Goal: Transaction & Acquisition: Obtain resource

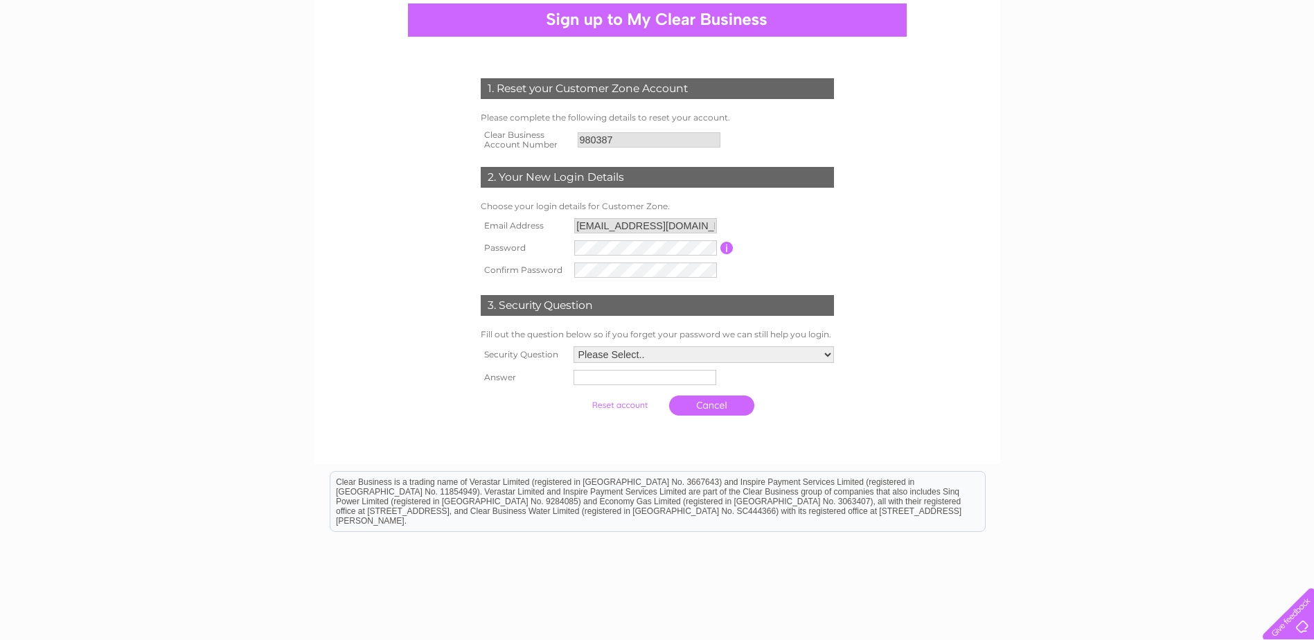
scroll to position [139, 0]
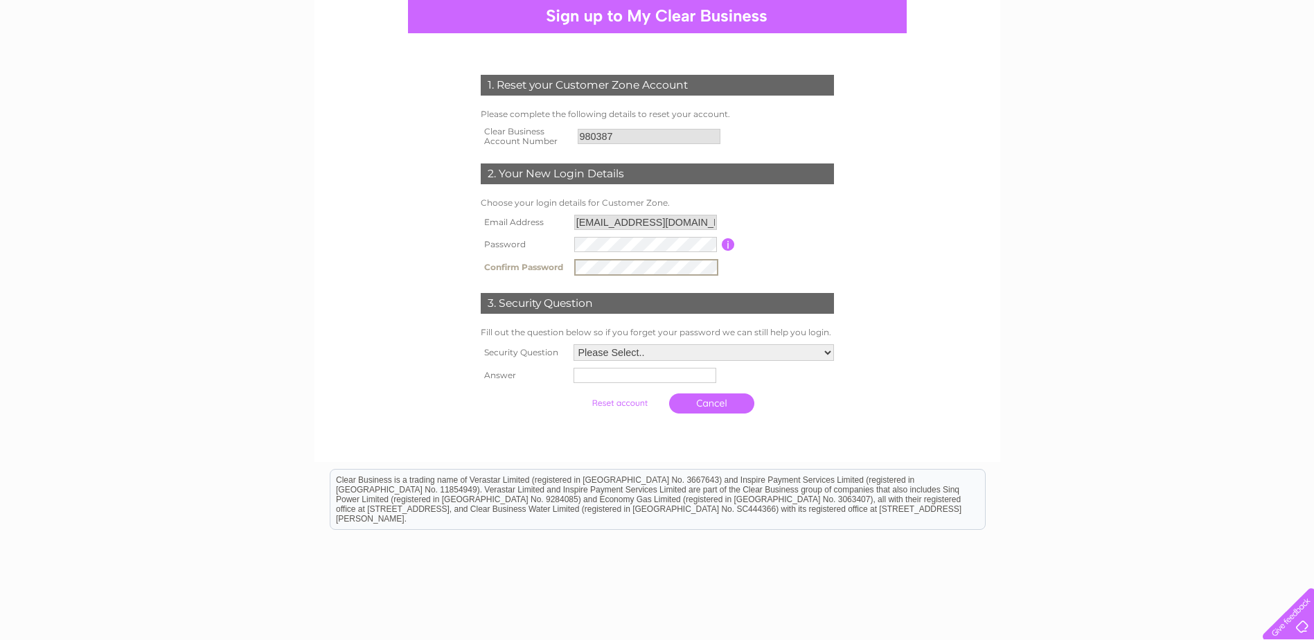
click at [600, 353] on select "Please Select.. In what town or city was your first job? In what town or city d…" at bounding box center [704, 352] width 260 height 17
select select "4"
click at [572, 344] on select "Please Select.. In what town or city was your first job? In what town or city d…" at bounding box center [703, 352] width 262 height 18
click at [629, 378] on input "text" at bounding box center [646, 374] width 144 height 17
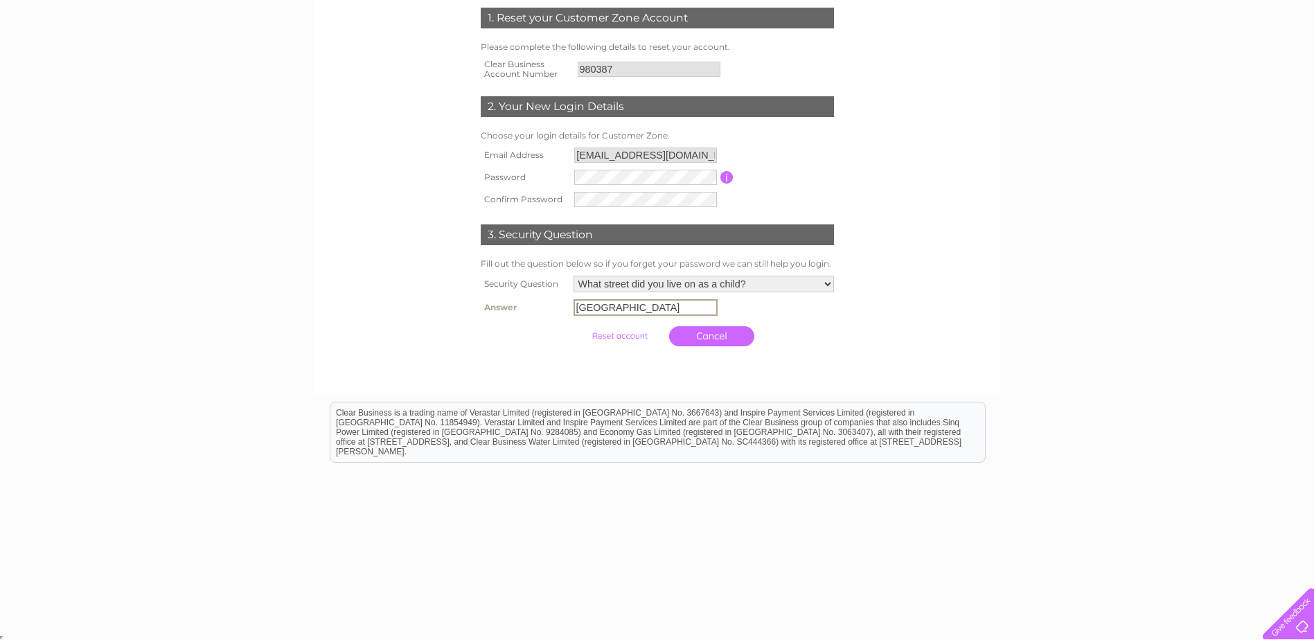
scroll to position [207, 0]
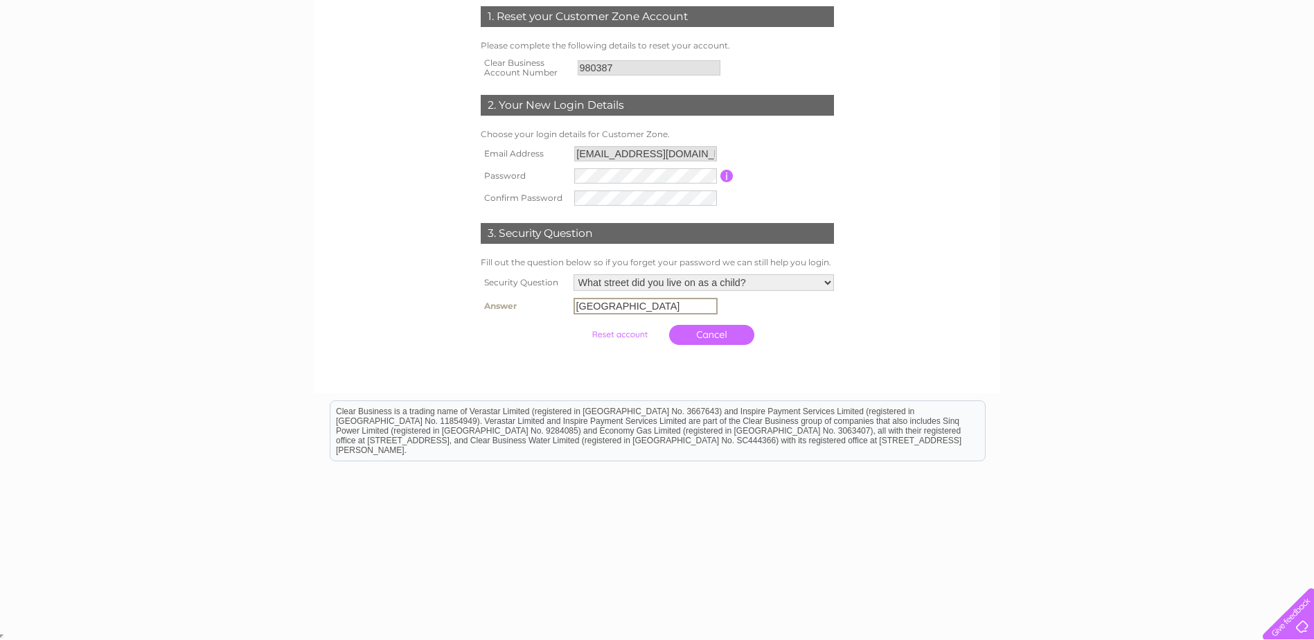
type input "London"
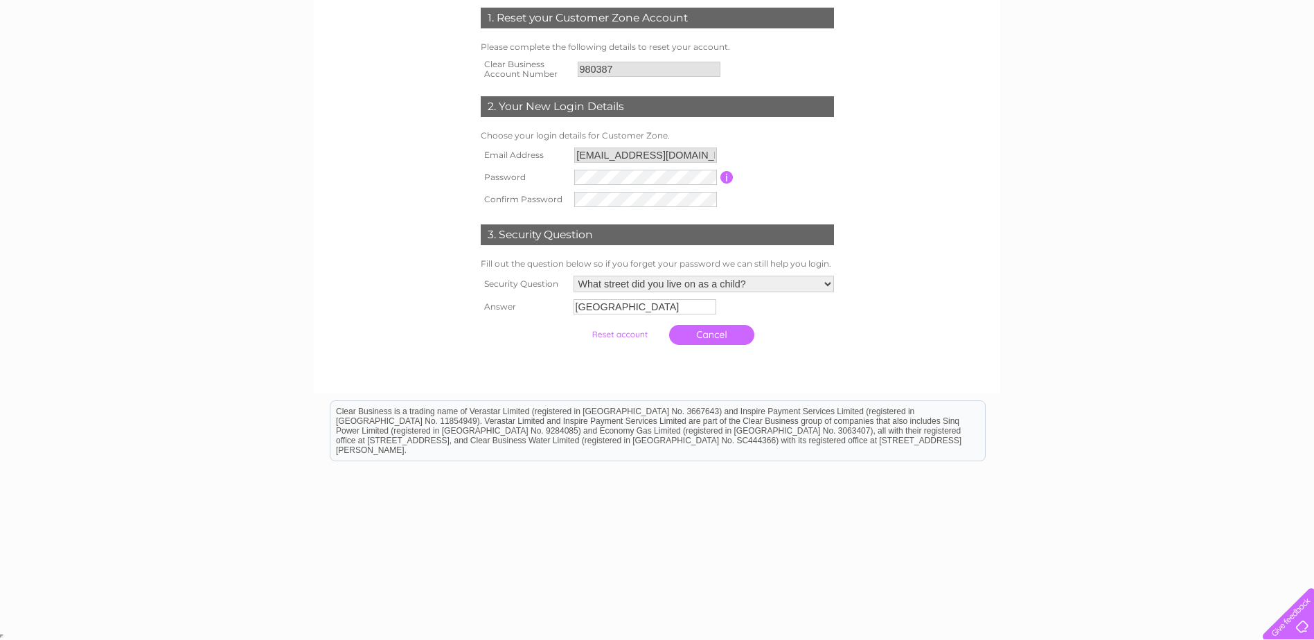
click at [605, 336] on input "submit" at bounding box center [619, 334] width 85 height 19
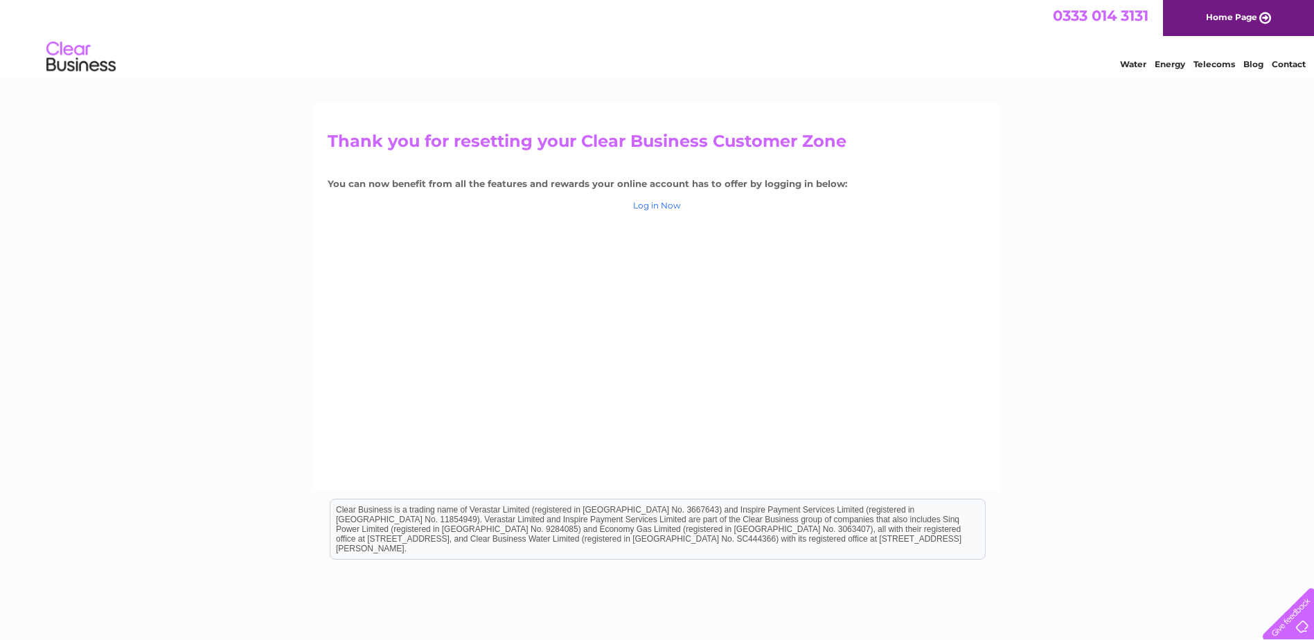
click at [667, 206] on link "Log in Now" at bounding box center [657, 205] width 48 height 10
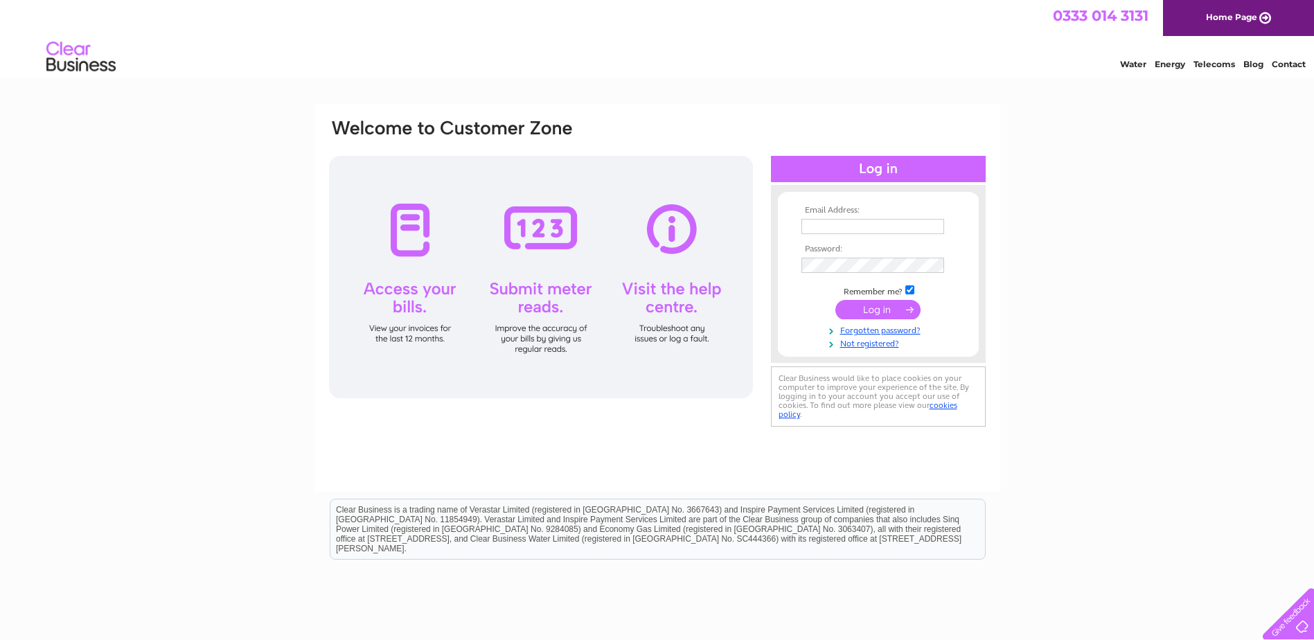
type input "[EMAIL_ADDRESS][DOMAIN_NAME]"
click at [875, 310] on input "submit" at bounding box center [877, 309] width 85 height 19
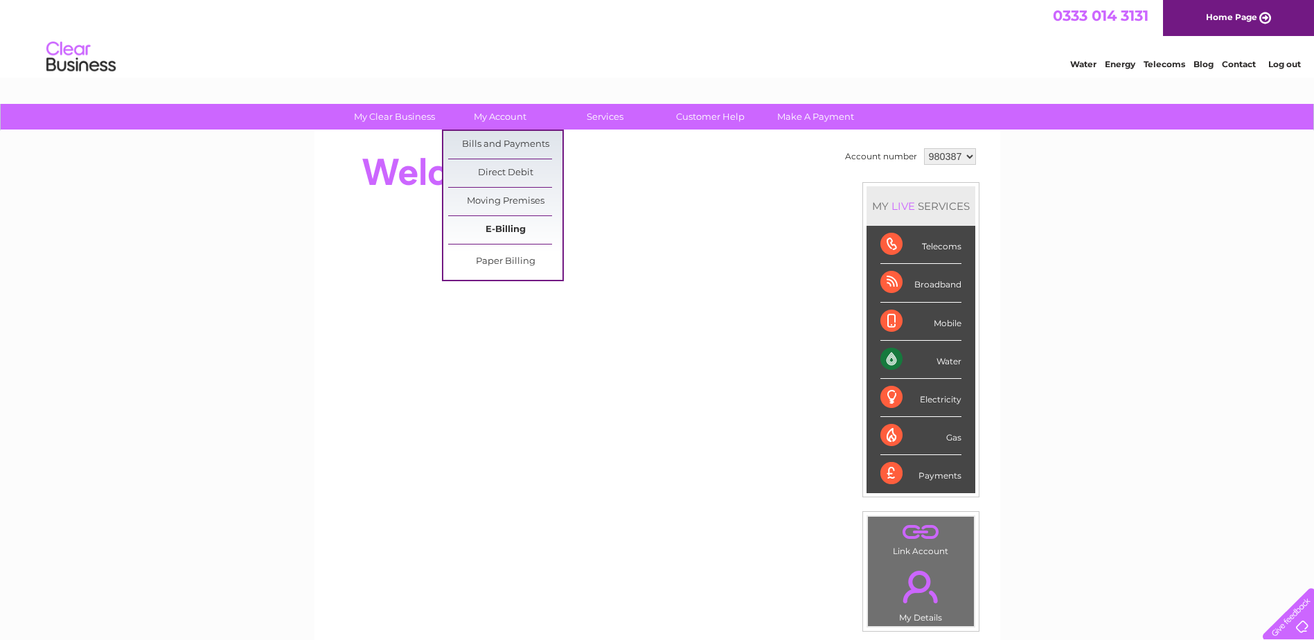
click at [489, 232] on link "E-Billing" at bounding box center [505, 230] width 114 height 28
click at [506, 145] on link "Bills and Payments" at bounding box center [505, 145] width 114 height 28
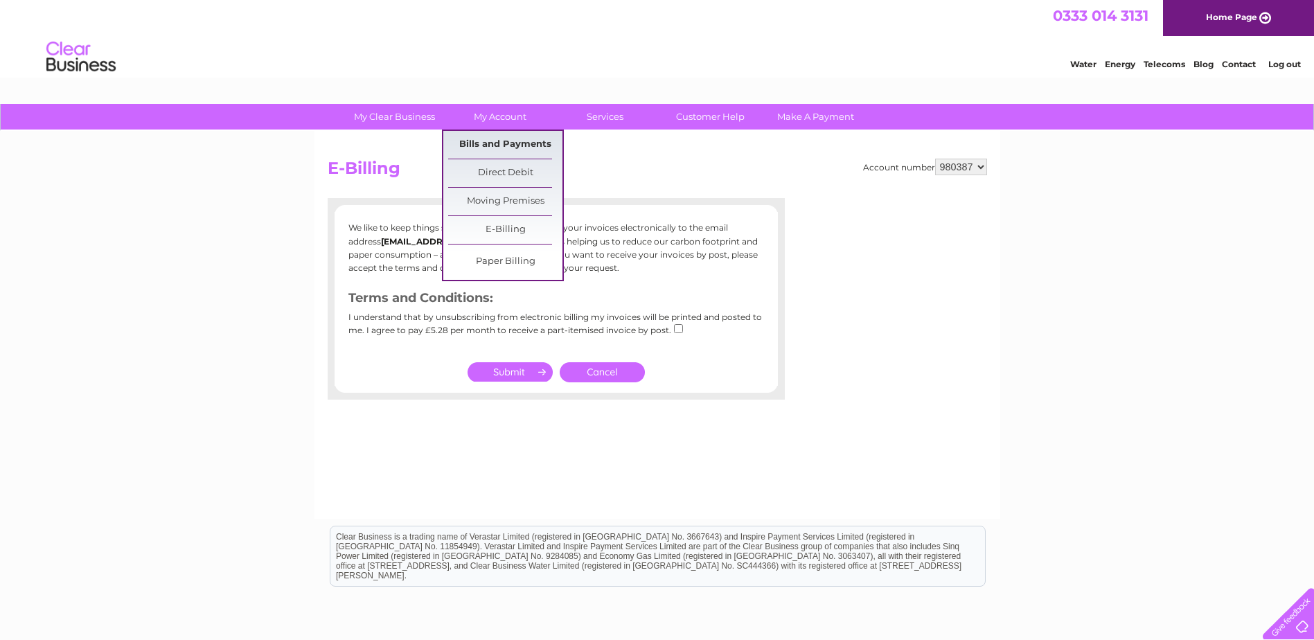
click at [499, 142] on link "Bills and Payments" at bounding box center [505, 145] width 114 height 28
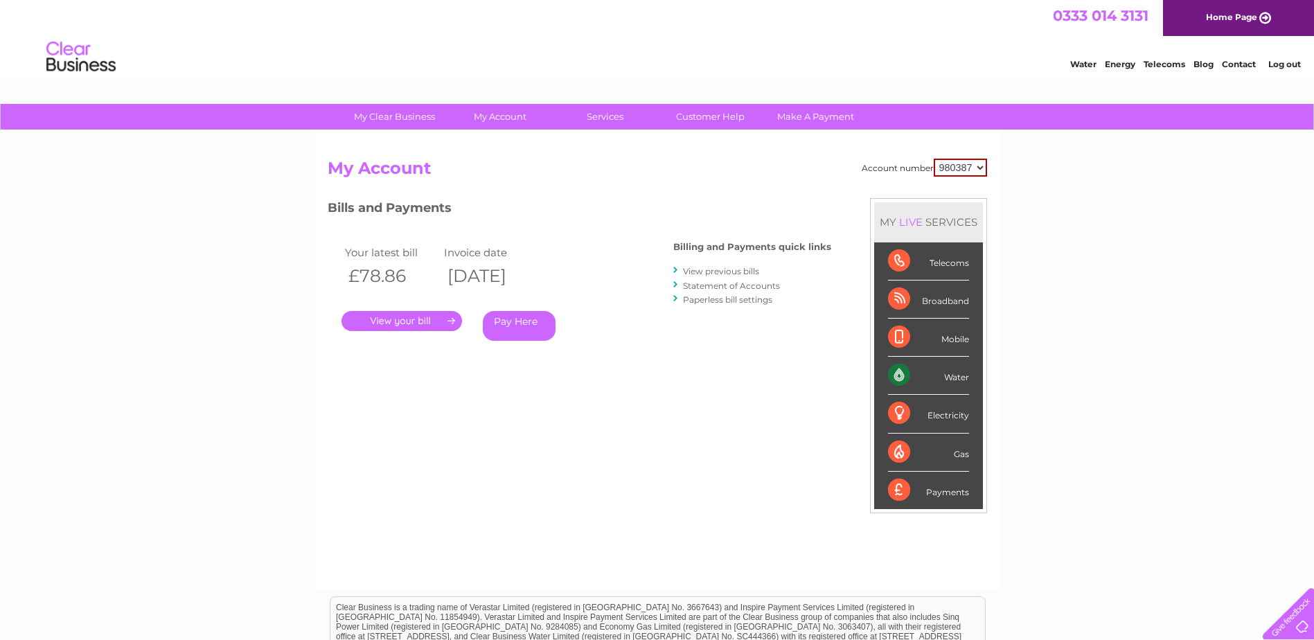
click at [407, 318] on link "." at bounding box center [402, 321] width 121 height 20
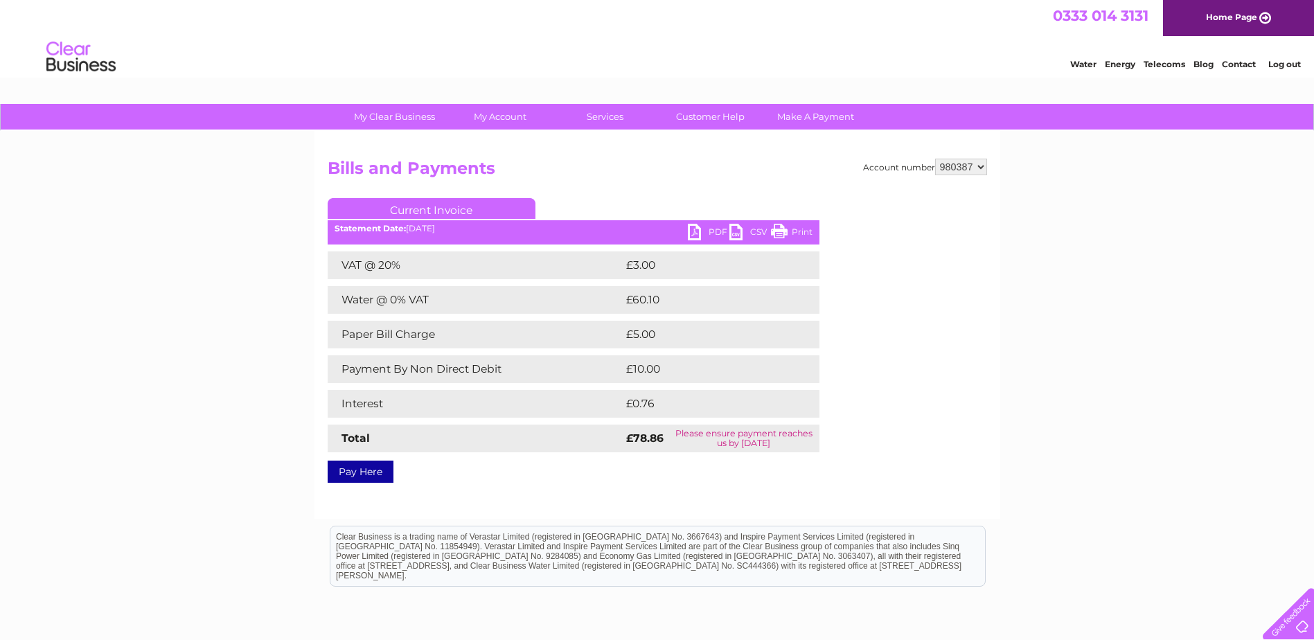
click at [966, 168] on select "980387" at bounding box center [961, 167] width 52 height 17
click at [441, 212] on link "Current Invoice" at bounding box center [432, 208] width 208 height 21
click at [428, 227] on div "Statement Date: 02/10/2025" at bounding box center [574, 229] width 492 height 10
click at [412, 232] on div "PDF CSV Print Statement Date: 02/10/2025" at bounding box center [574, 234] width 492 height 21
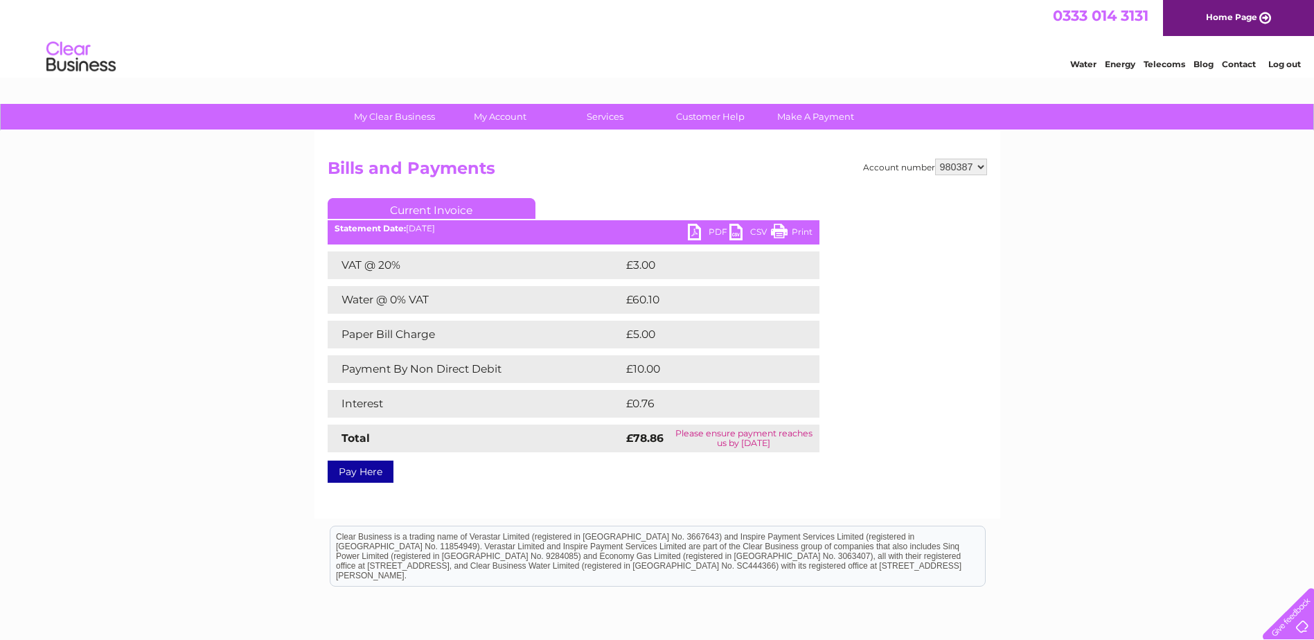
click at [415, 227] on div "Statement Date: 02/10/2025" at bounding box center [574, 229] width 492 height 10
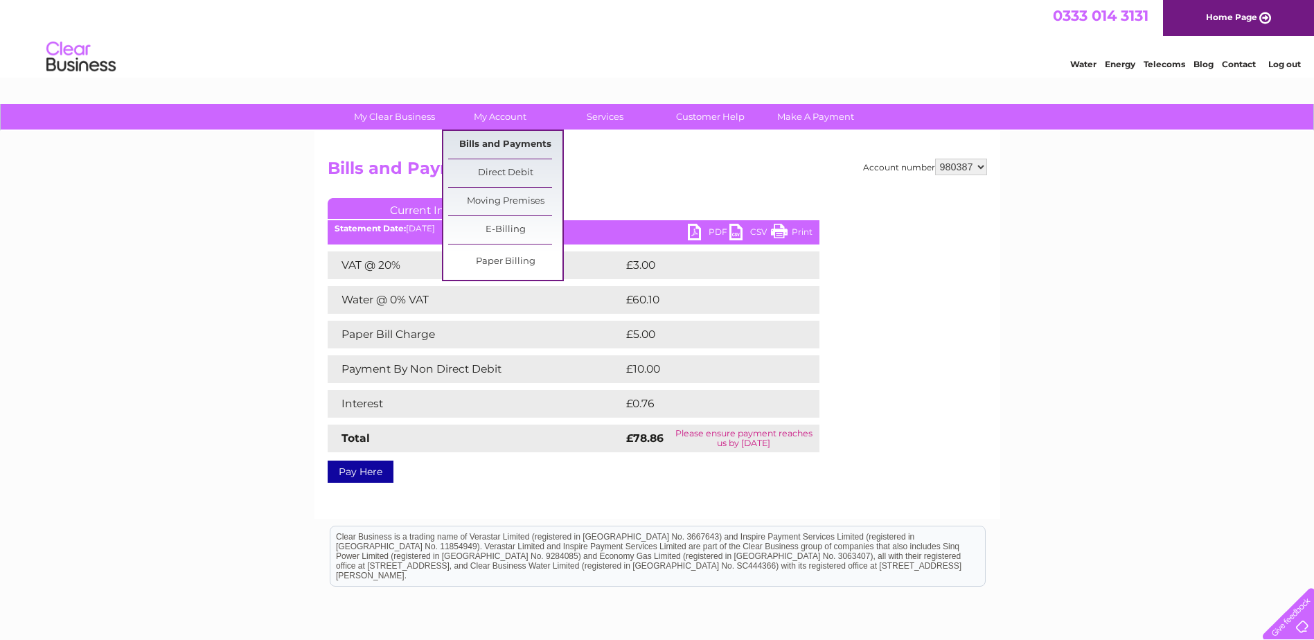
click at [499, 145] on link "Bills and Payments" at bounding box center [505, 145] width 114 height 28
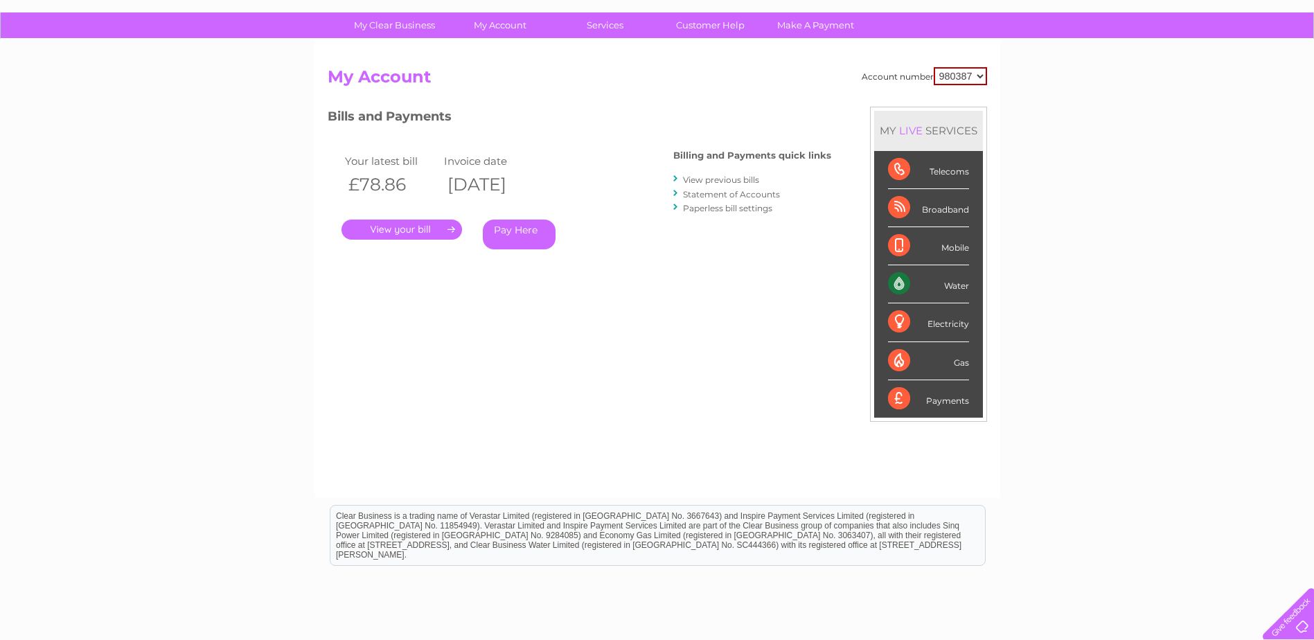
scroll to position [197, 0]
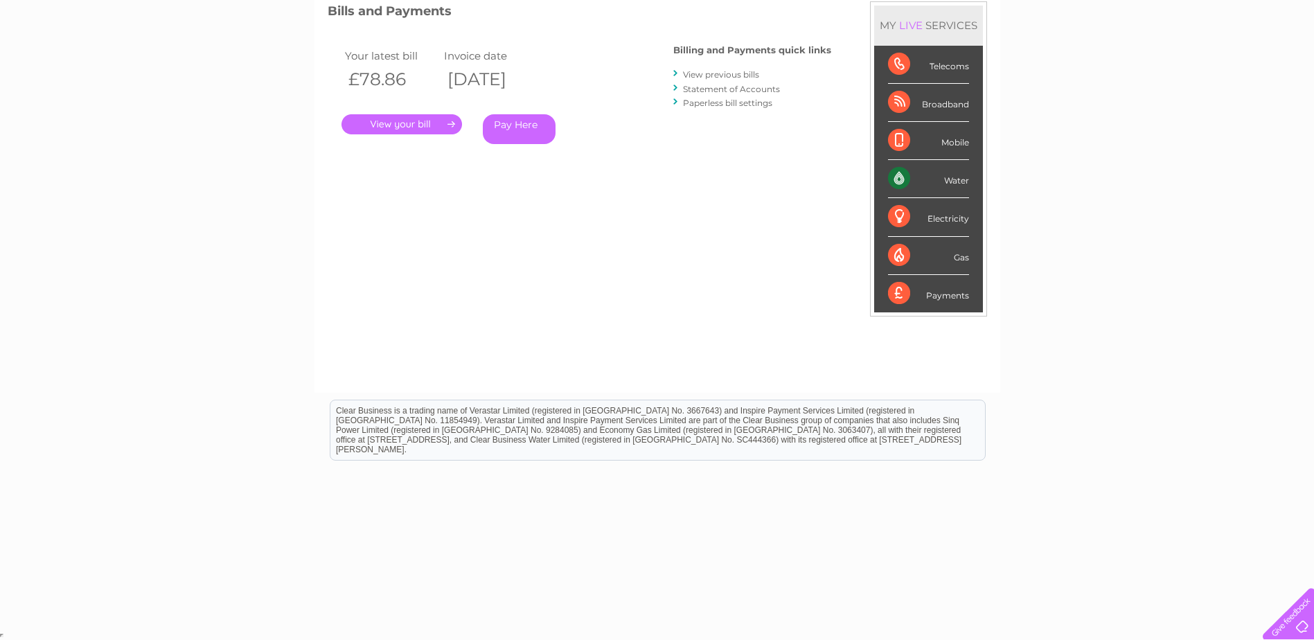
click at [443, 130] on link "." at bounding box center [402, 124] width 121 height 20
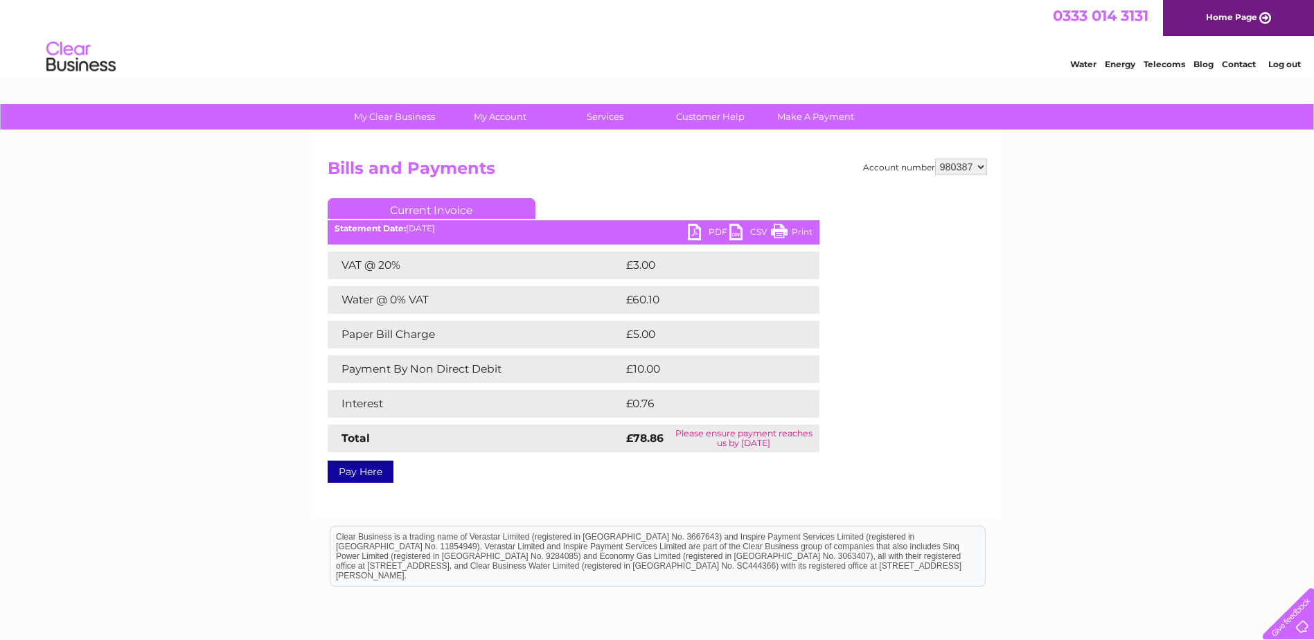
click at [720, 230] on link "PDF" at bounding box center [709, 234] width 42 height 20
click at [1212, 378] on div "My Clear Business Login Details My Details My Preferences Link Account My Accou…" at bounding box center [657, 430] width 1314 height 652
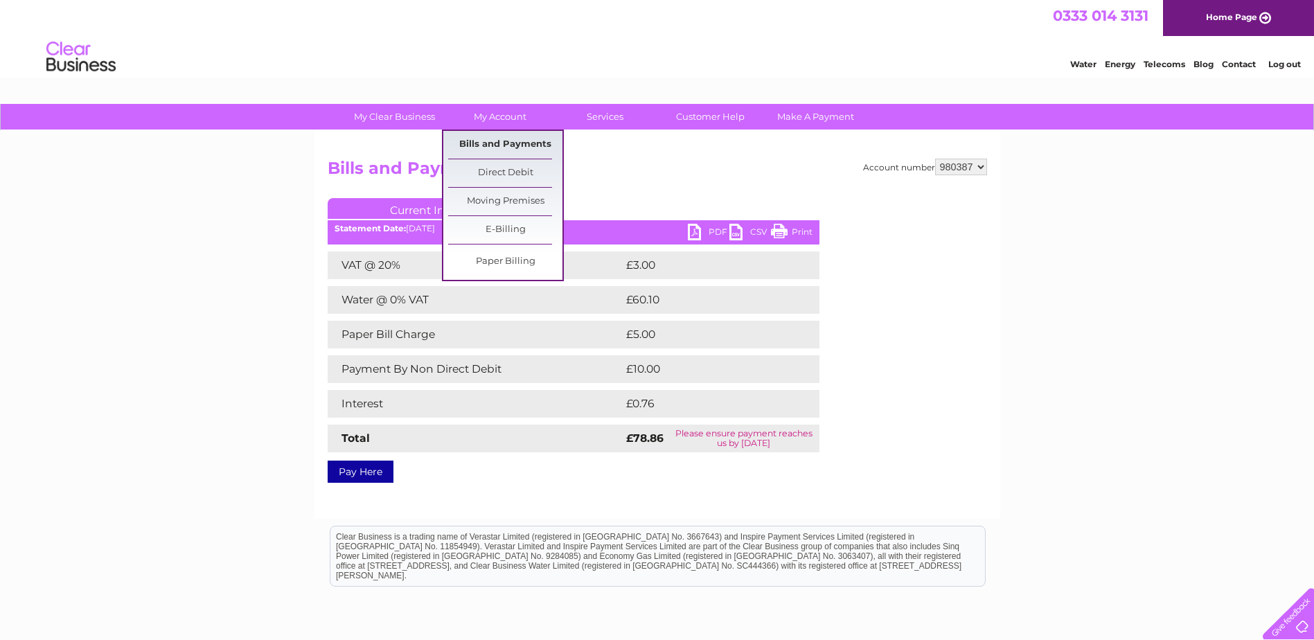
click at [506, 143] on link "Bills and Payments" at bounding box center [505, 145] width 114 height 28
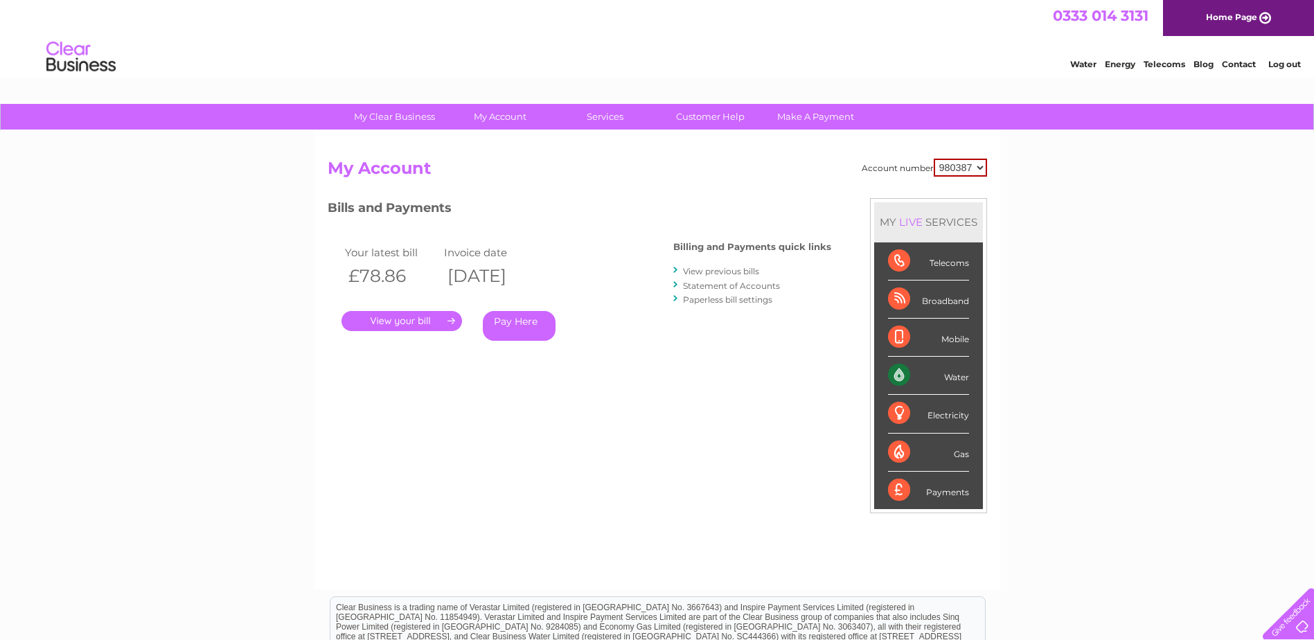
click at [394, 320] on link "." at bounding box center [402, 321] width 121 height 20
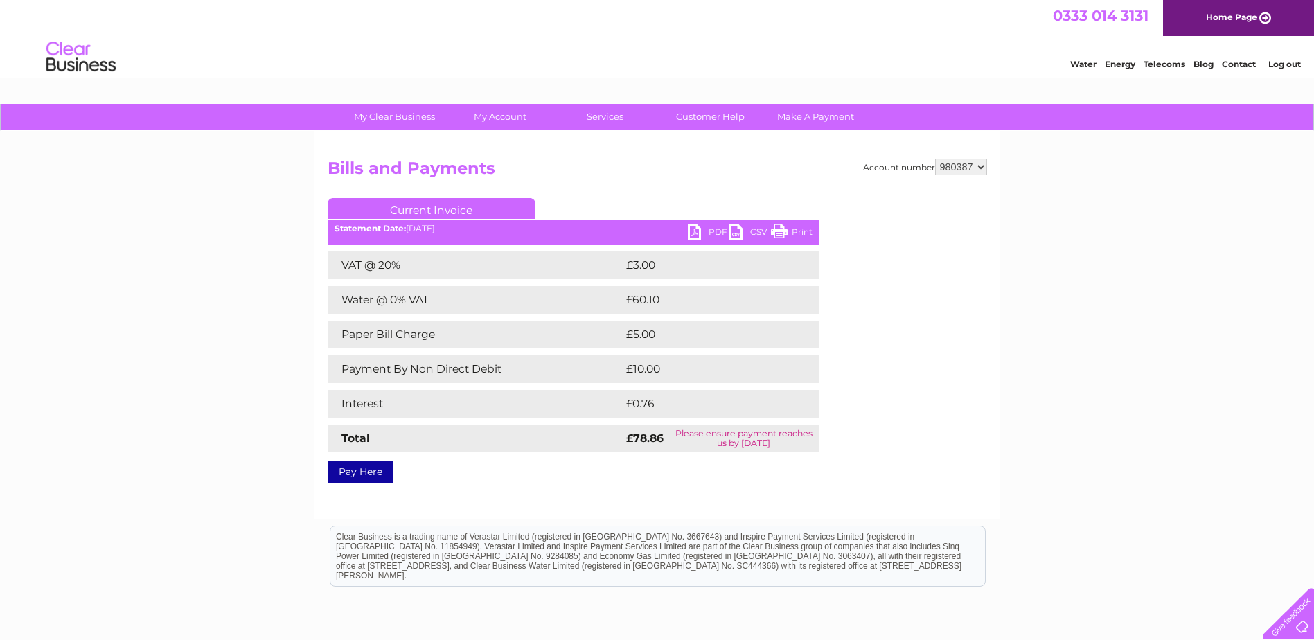
scroll to position [126, 0]
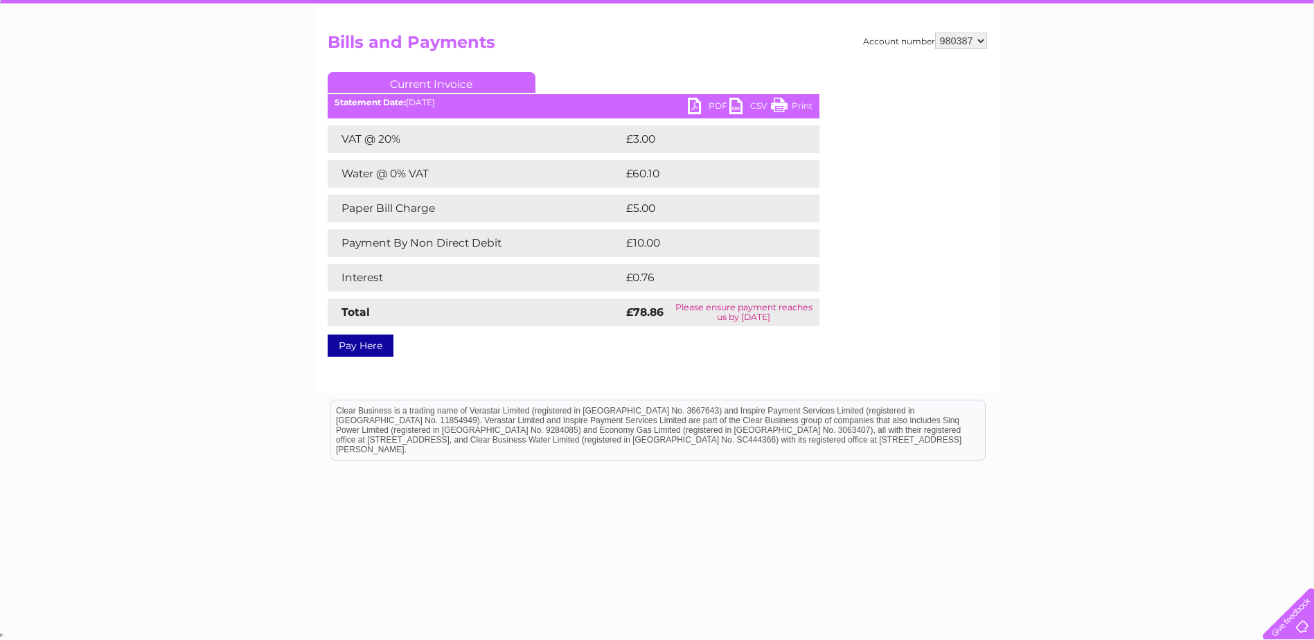
click at [441, 80] on link "Current Invoice" at bounding box center [432, 82] width 208 height 21
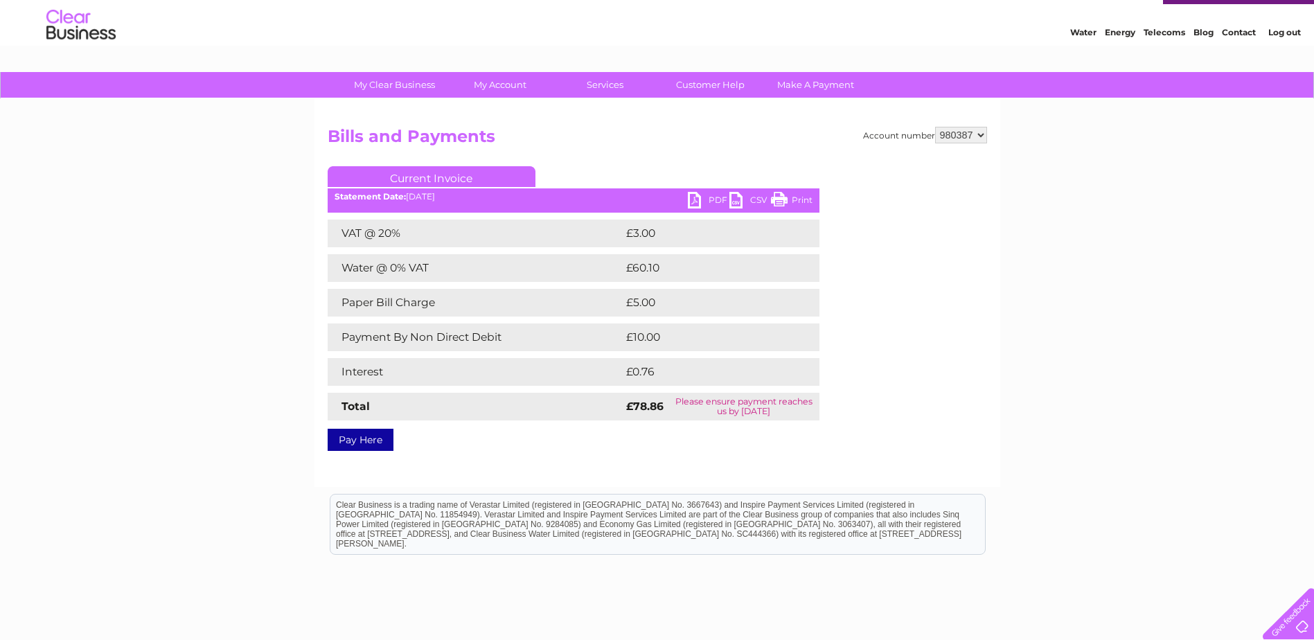
scroll to position [0, 0]
